Goal: Communication & Community: Share content

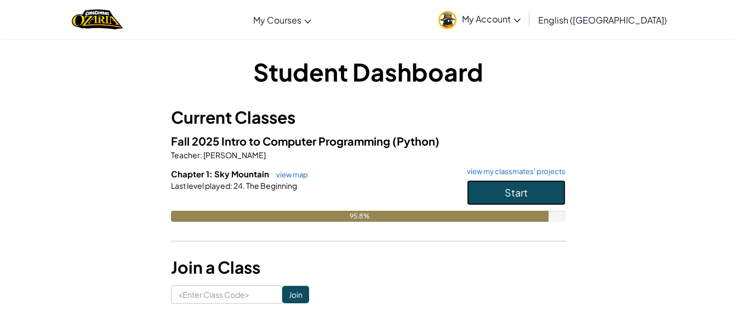
click at [492, 185] on button "Start" at bounding box center [516, 192] width 99 height 25
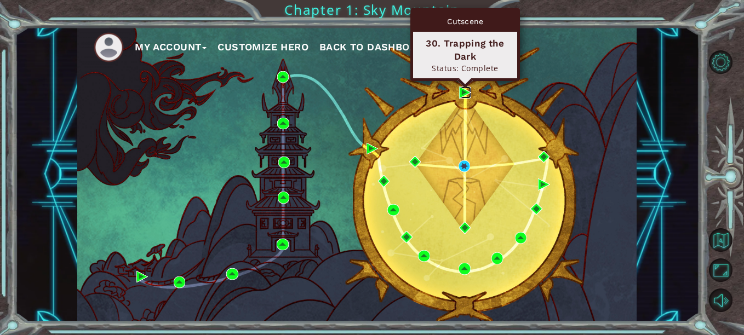
click at [463, 95] on img at bounding box center [465, 93] width 12 height 12
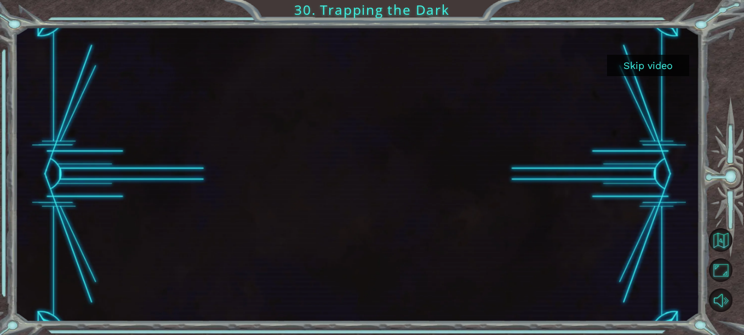
click at [634, 62] on button "Skip video" at bounding box center [648, 65] width 82 height 21
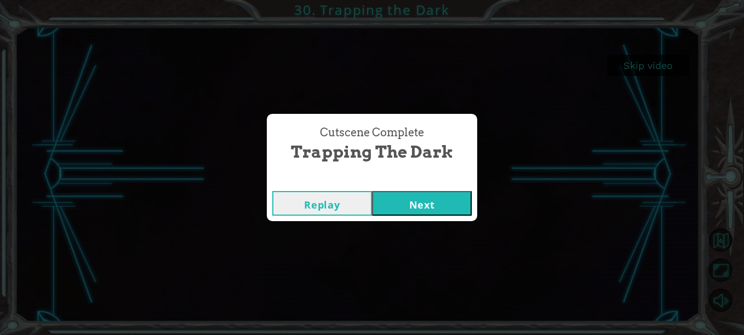
click at [344, 207] on button "Replay" at bounding box center [322, 203] width 100 height 25
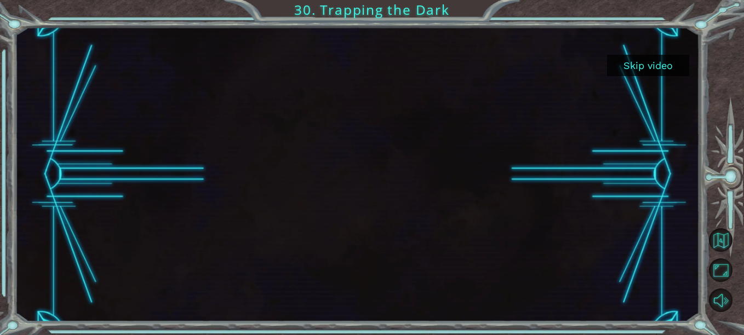
click at [634, 66] on button "Skip video" at bounding box center [648, 65] width 82 height 21
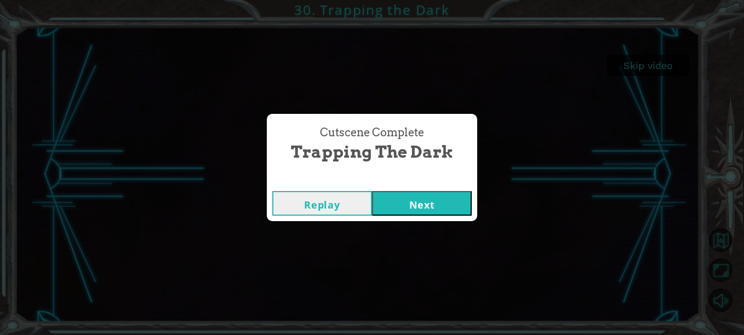
click at [421, 205] on button "Next" at bounding box center [422, 203] width 100 height 25
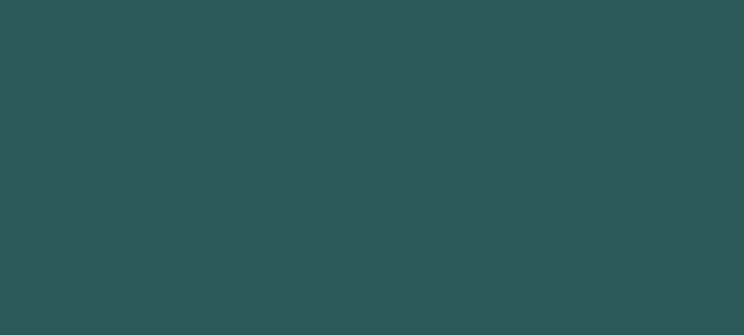
click at [421, 205] on body at bounding box center [372, 167] width 744 height 335
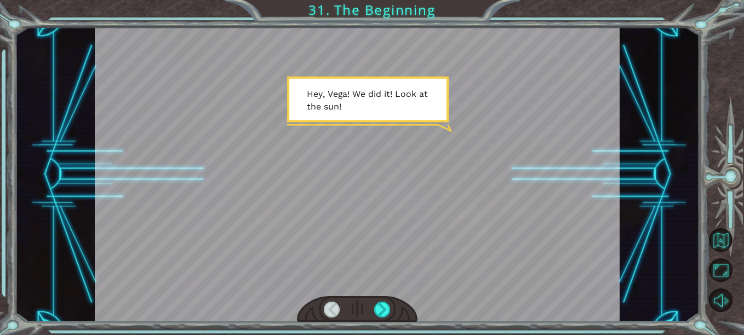
click at [394, 316] on div at bounding box center [357, 309] width 121 height 26
click at [391, 316] on div at bounding box center [357, 309] width 121 height 26
drag, startPoint x: 389, startPoint y: 316, endPoint x: 383, endPoint y: 314, distance: 5.9
click at [383, 314] on div at bounding box center [382, 310] width 16 height 16
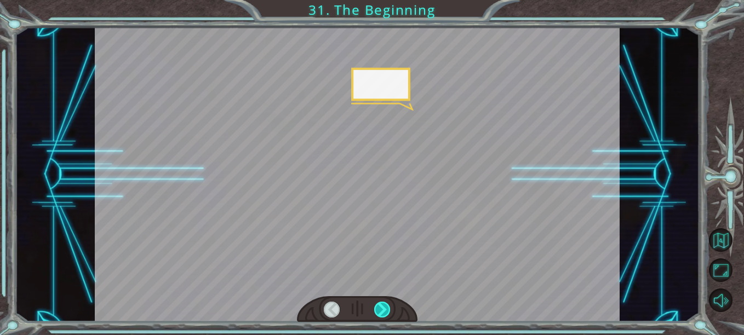
click at [383, 313] on div at bounding box center [382, 310] width 16 height 16
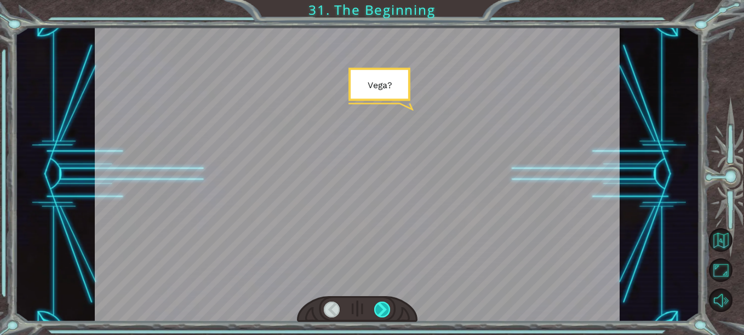
click at [383, 313] on div at bounding box center [382, 310] width 16 height 16
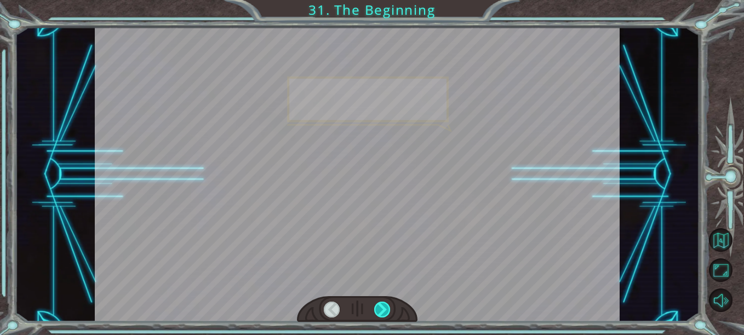
click at [383, 313] on div at bounding box center [382, 310] width 16 height 16
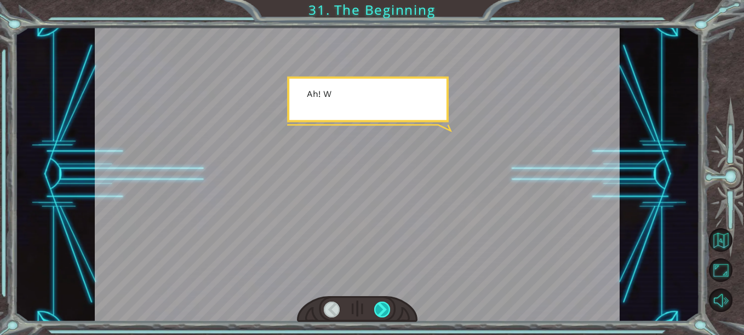
click at [383, 313] on div at bounding box center [382, 310] width 16 height 16
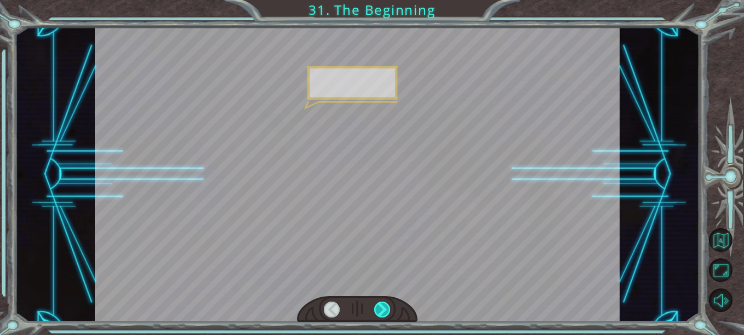
click at [383, 313] on div at bounding box center [382, 310] width 16 height 16
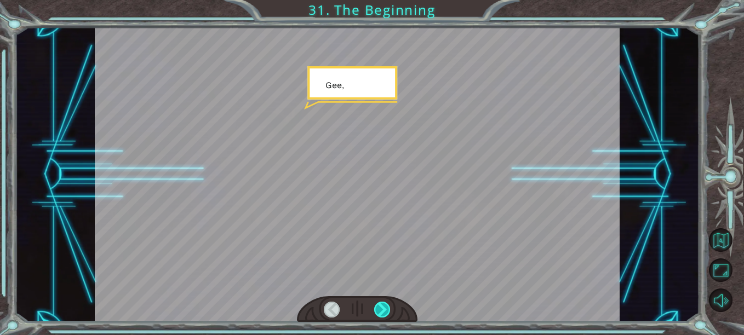
click at [383, 313] on div at bounding box center [382, 310] width 16 height 16
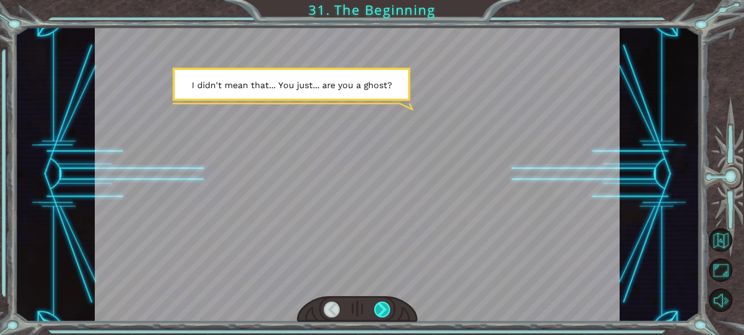
click at [383, 313] on div at bounding box center [382, 310] width 16 height 16
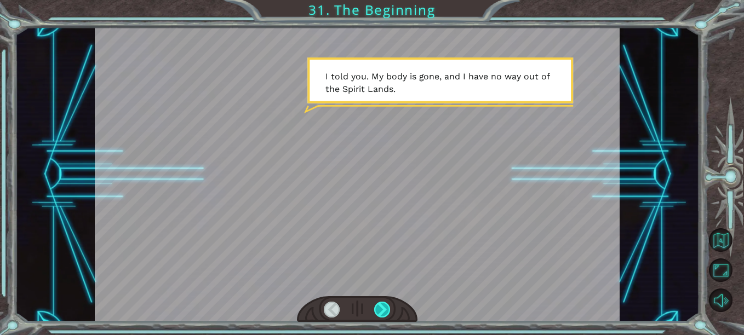
click at [383, 313] on div at bounding box center [382, 310] width 16 height 16
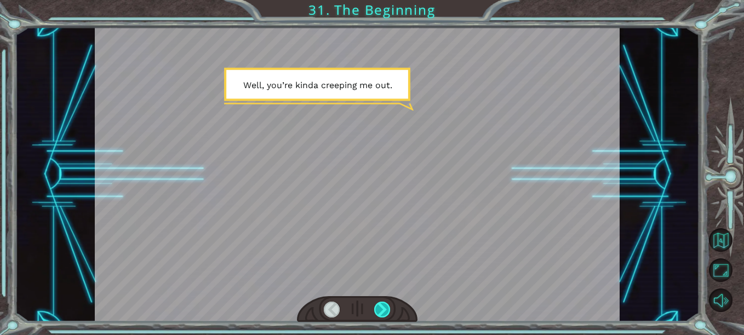
click at [383, 313] on div at bounding box center [382, 310] width 16 height 16
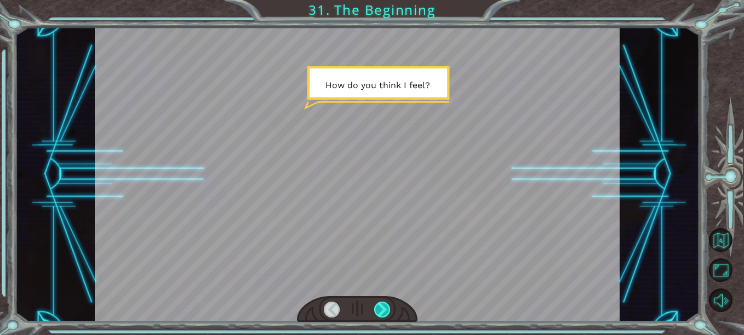
click at [383, 313] on div at bounding box center [382, 310] width 16 height 16
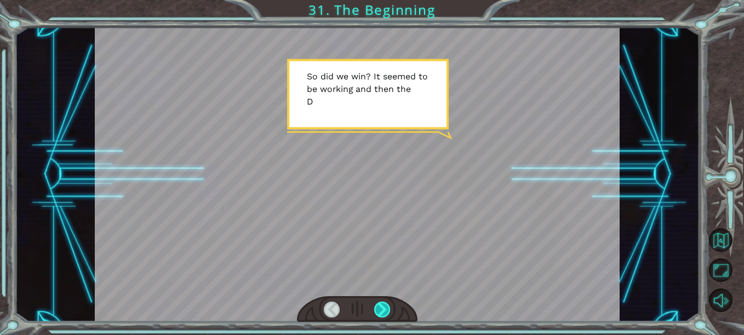
click at [383, 313] on div at bounding box center [382, 310] width 16 height 16
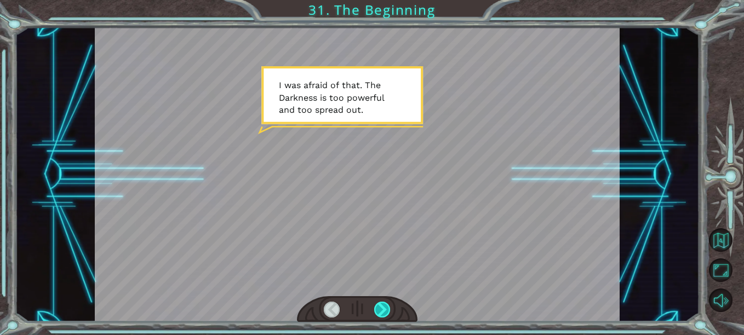
click at [383, 313] on div at bounding box center [382, 310] width 16 height 16
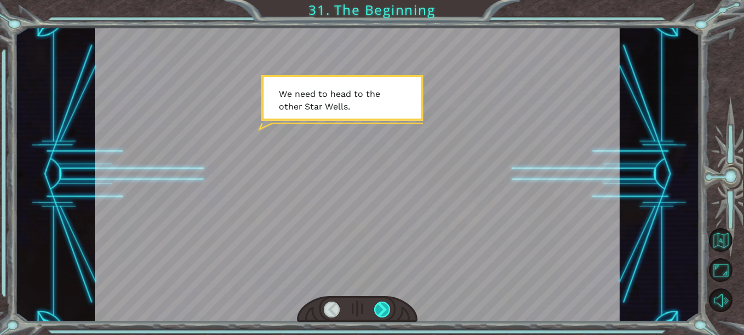
click at [383, 313] on div at bounding box center [382, 310] width 16 height 16
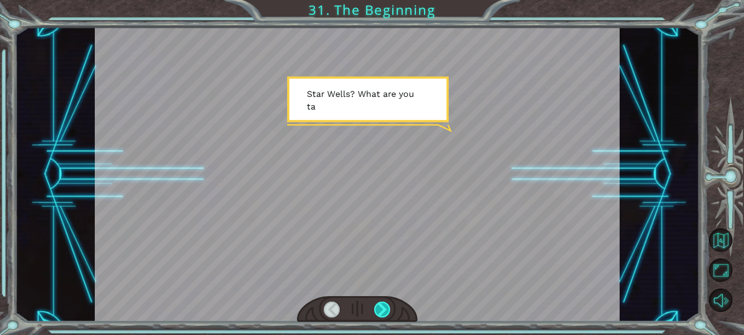
click at [383, 313] on div at bounding box center [382, 310] width 16 height 16
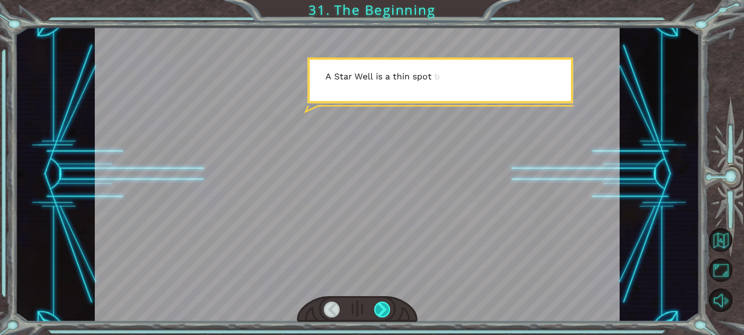
click at [383, 313] on div at bounding box center [382, 310] width 16 height 16
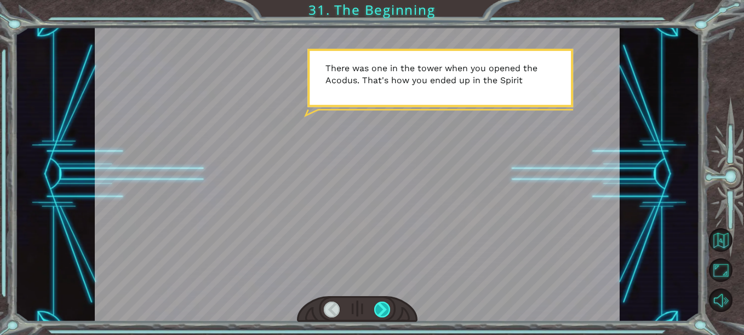
click at [383, 313] on div at bounding box center [382, 310] width 16 height 16
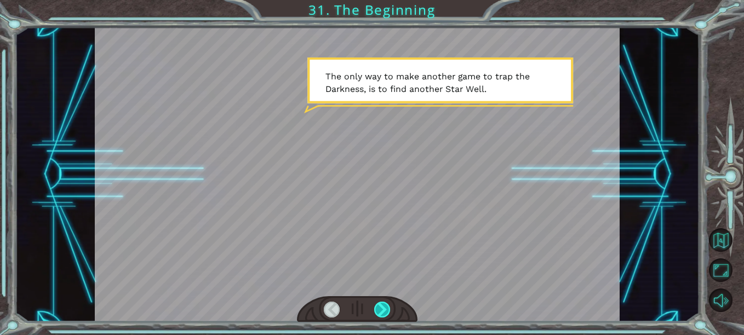
click at [383, 313] on div at bounding box center [382, 310] width 16 height 16
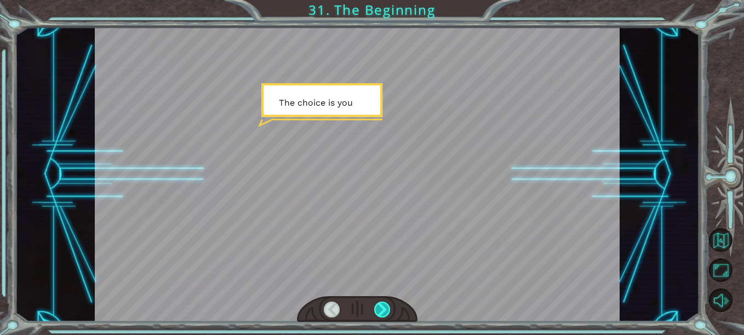
click at [383, 313] on div at bounding box center [382, 310] width 16 height 16
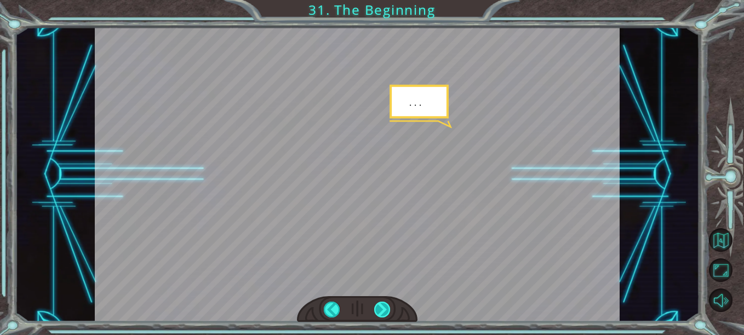
click at [383, 313] on div at bounding box center [382, 310] width 16 height 16
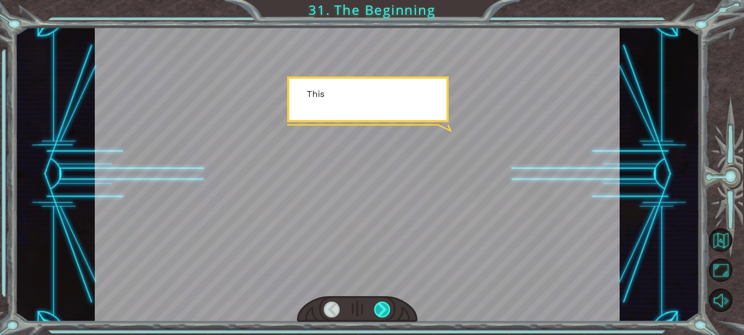
click at [383, 313] on div at bounding box center [382, 310] width 16 height 16
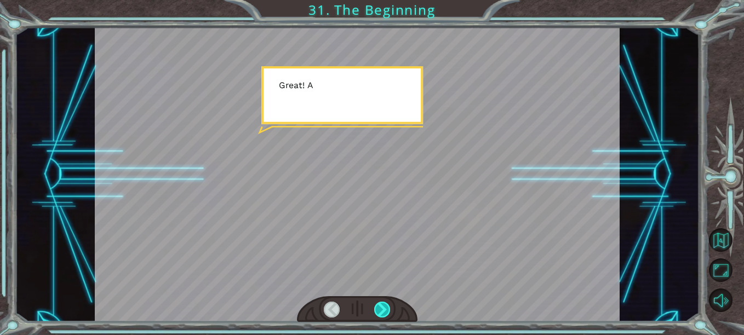
click at [383, 313] on div at bounding box center [382, 310] width 16 height 16
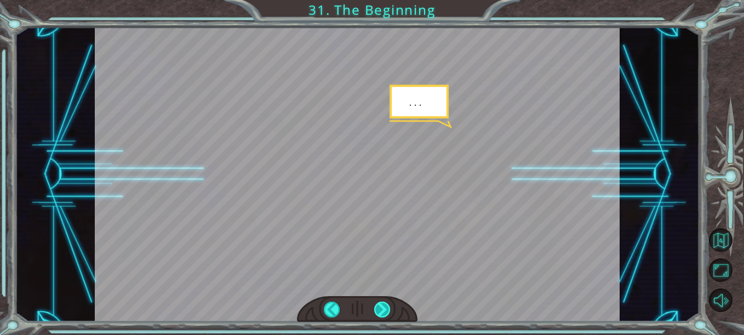
click at [383, 313] on div at bounding box center [382, 310] width 16 height 16
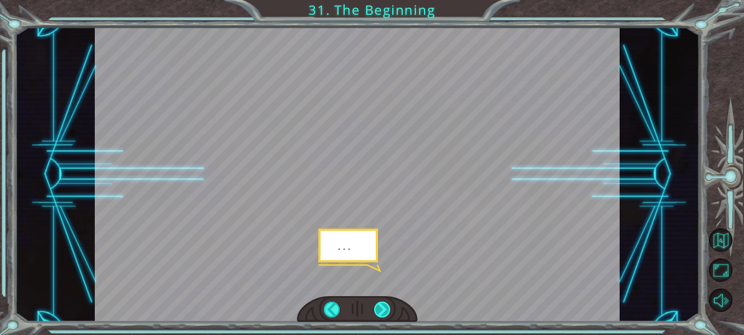
click at [383, 313] on div at bounding box center [382, 310] width 16 height 16
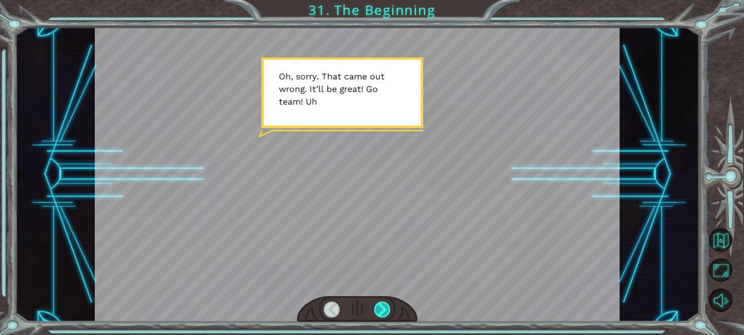
click at [383, 313] on div at bounding box center [382, 310] width 16 height 16
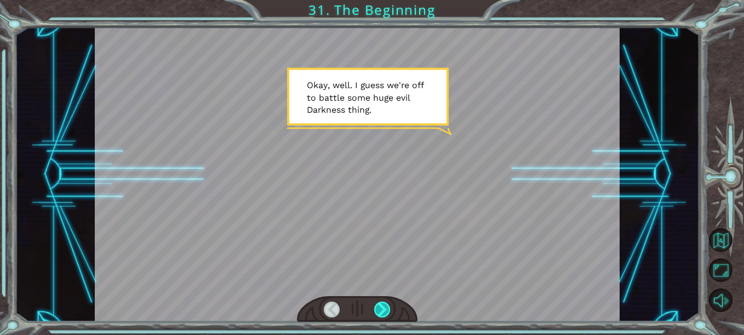
click at [383, 313] on div at bounding box center [382, 310] width 16 height 16
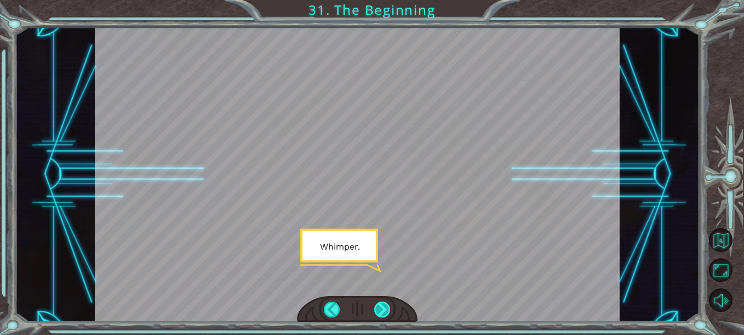
click at [383, 313] on div at bounding box center [382, 310] width 16 height 16
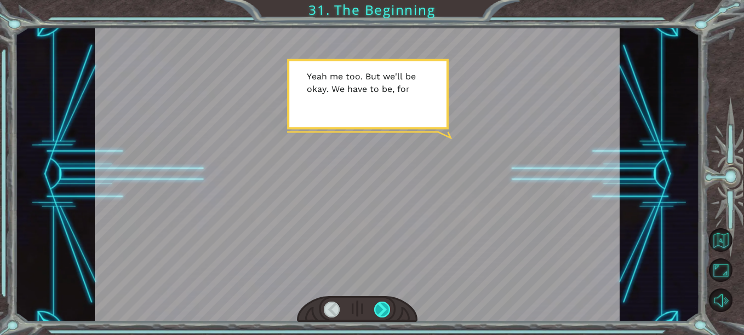
click at [383, 313] on div at bounding box center [382, 310] width 16 height 16
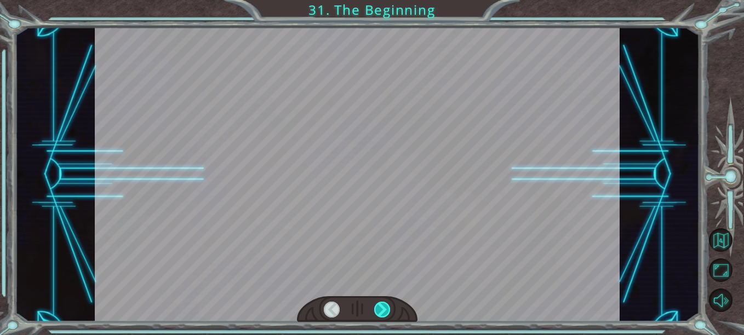
click at [383, 313] on div at bounding box center [382, 310] width 16 height 16
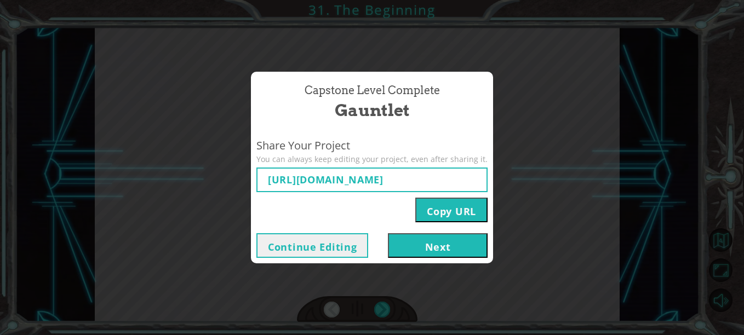
type input "[URL][DOMAIN_NAME]"
click at [440, 210] on button "Copy URL" at bounding box center [451, 210] width 72 height 25
click at [572, 230] on div "Capstone Level Complete Gauntlet Share Your Project You can always keep editing…" at bounding box center [372, 167] width 744 height 335
click at [425, 249] on button "Next" at bounding box center [438, 245] width 100 height 25
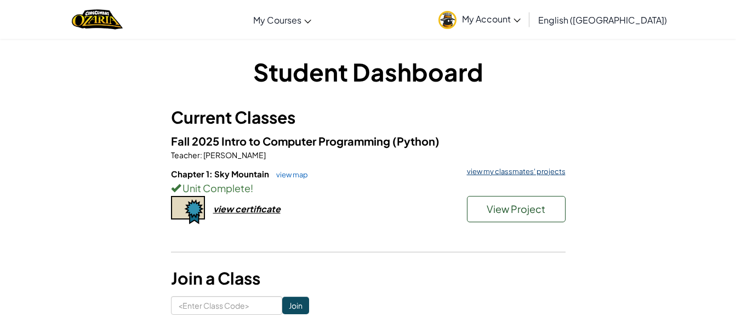
click at [497, 170] on link "view my classmates' projects" at bounding box center [513, 171] width 104 height 7
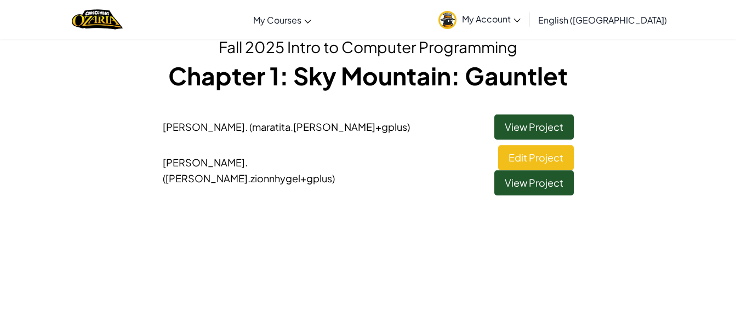
scroll to position [110, 0]
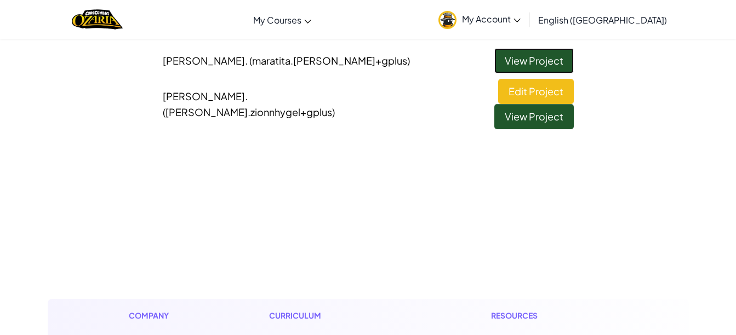
click at [554, 59] on link "View Project" at bounding box center [533, 60] width 79 height 25
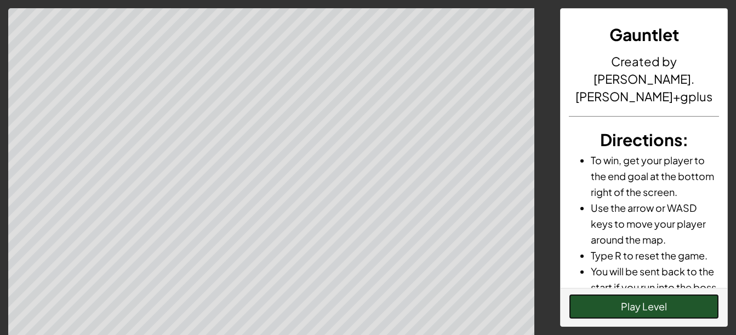
click at [626, 305] on button "Play Level" at bounding box center [644, 306] width 150 height 25
